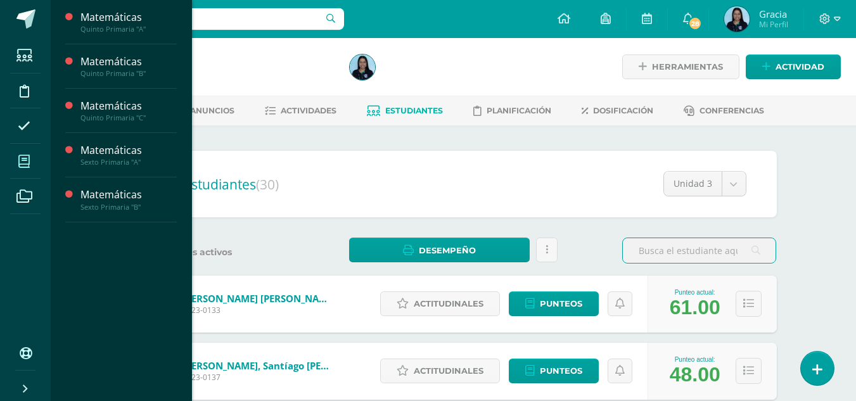
drag, startPoint x: 0, startPoint y: 0, endPoint x: 15, endPoint y: 160, distance: 160.4
click at [15, 160] on span at bounding box center [24, 161] width 29 height 29
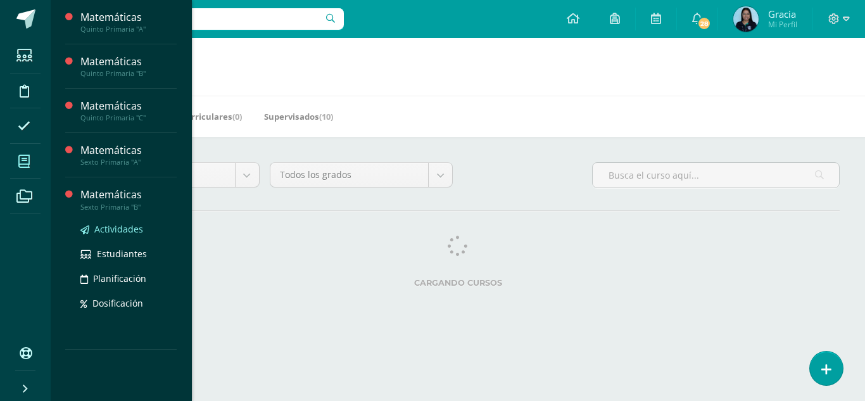
click at [117, 230] on span "Actividades" at bounding box center [118, 229] width 49 height 12
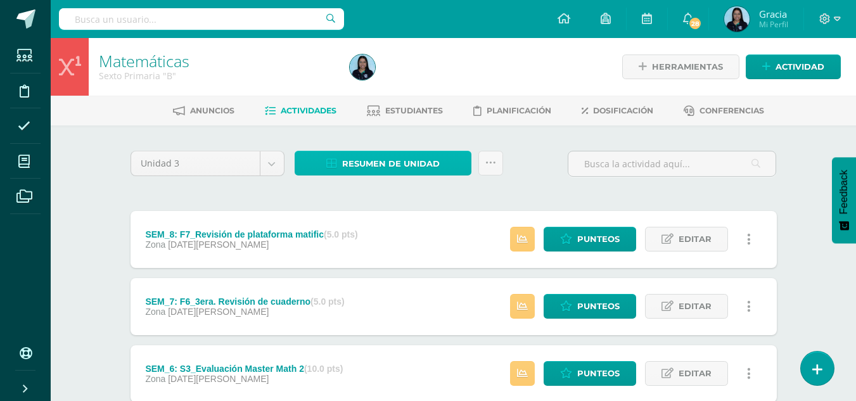
click at [367, 163] on span "Resumen de unidad" at bounding box center [391, 163] width 98 height 23
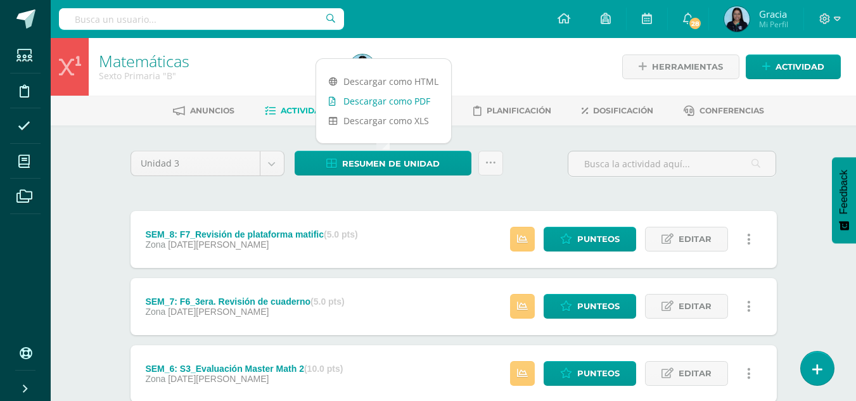
click at [367, 101] on link "Descargar como PDF" at bounding box center [383, 101] width 135 height 20
